Goal: Task Accomplishment & Management: Use online tool/utility

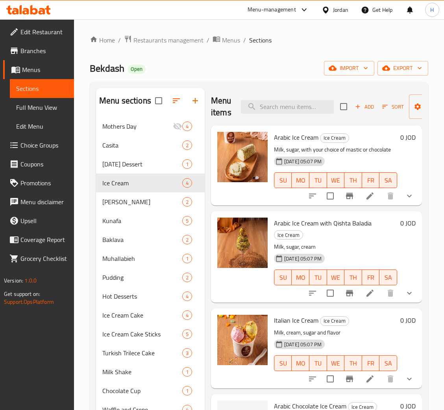
click at [30, 9] on icon at bounding box center [33, 9] width 7 height 9
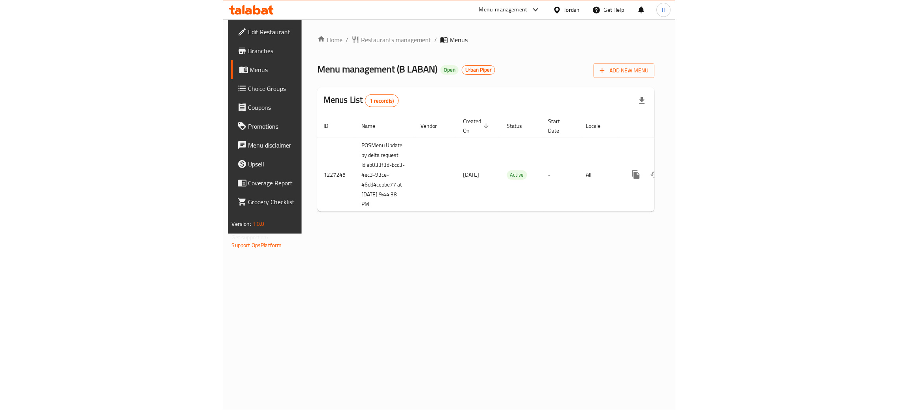
scroll to position [0, 45]
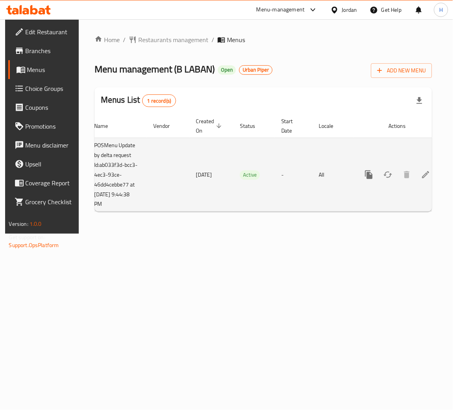
click at [421, 174] on icon "enhanced table" at bounding box center [425, 174] width 9 height 9
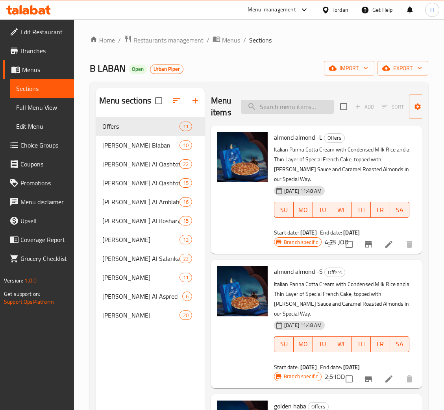
click at [313, 112] on input "search" at bounding box center [287, 107] width 93 height 14
type input "ice cre"
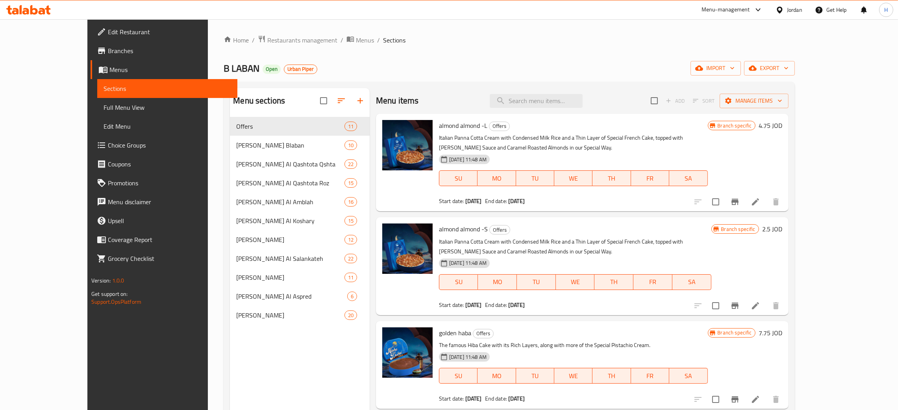
click at [42, 13] on icon at bounding box center [28, 9] width 45 height 9
